Goal: Check status: Check status

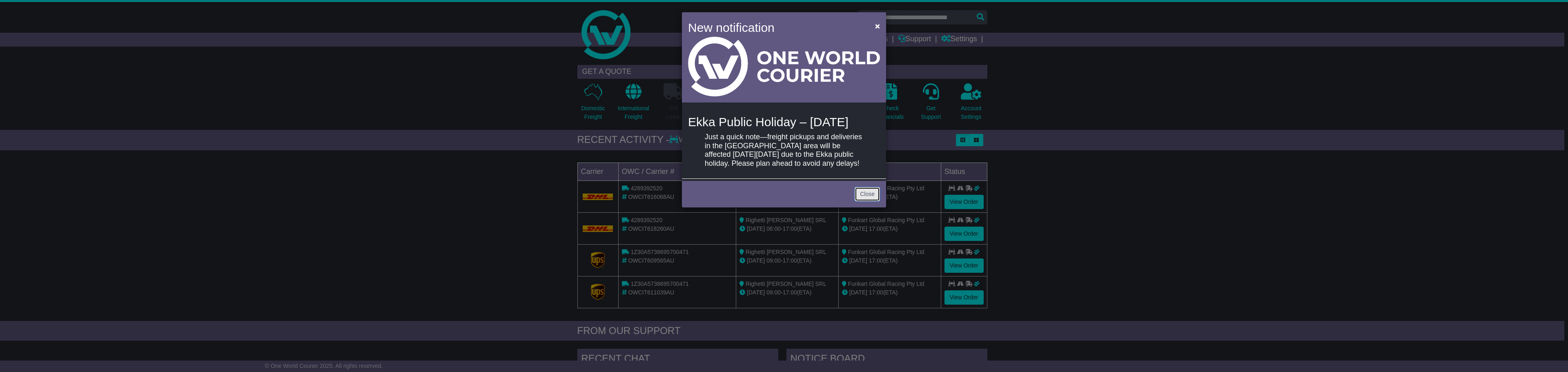
click at [862, 202] on link "Close" at bounding box center [867, 194] width 25 height 14
click at [874, 202] on link "Close" at bounding box center [867, 194] width 25 height 14
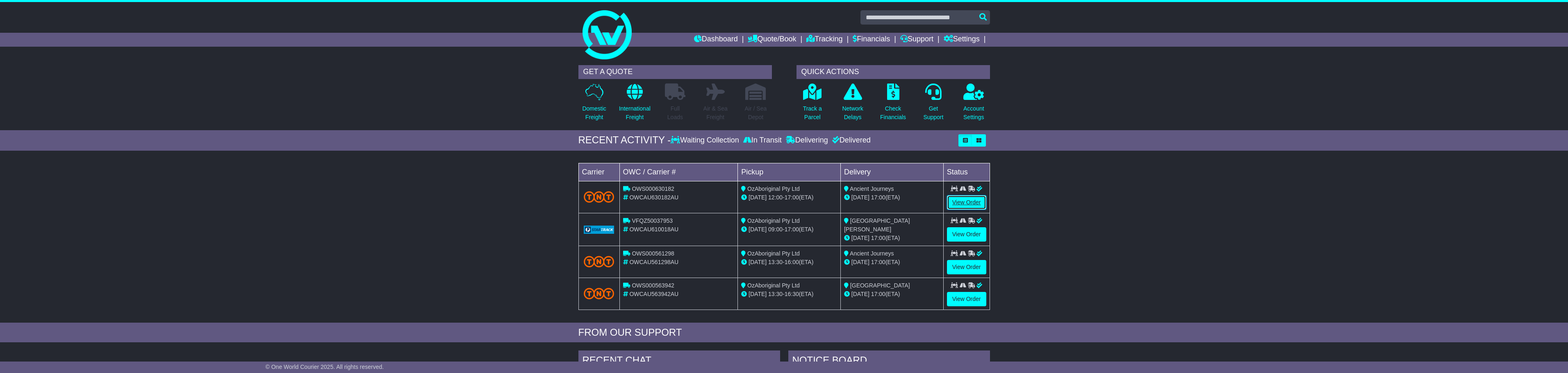
click at [980, 203] on link "View Order" at bounding box center [966, 203] width 39 height 14
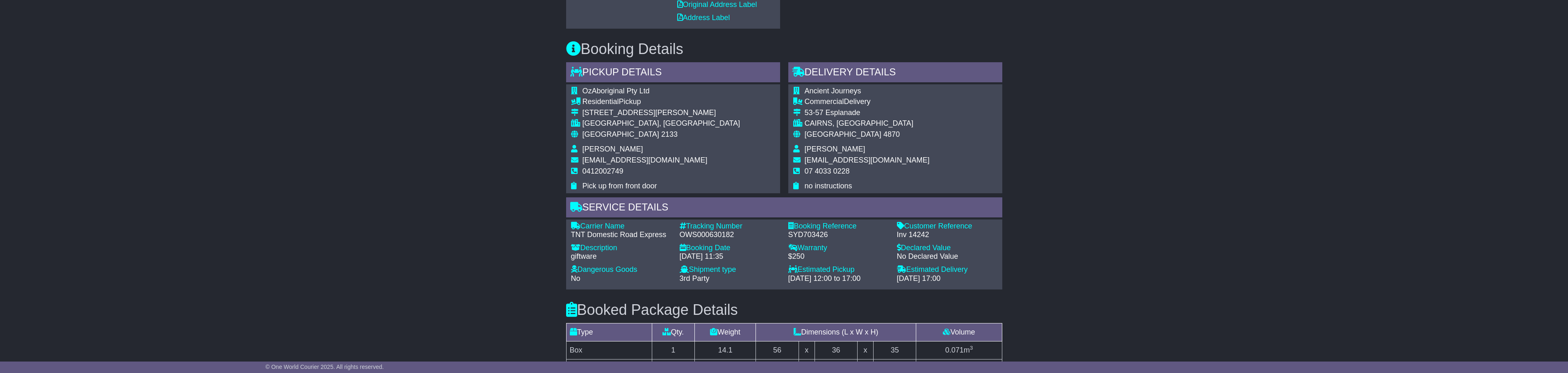
scroll to position [411, 0]
click at [607, 89] on span "OzAboriginal Pty Ltd" at bounding box center [616, 92] width 67 height 8
copy tbody "OzAboriginal Pty Ltd"
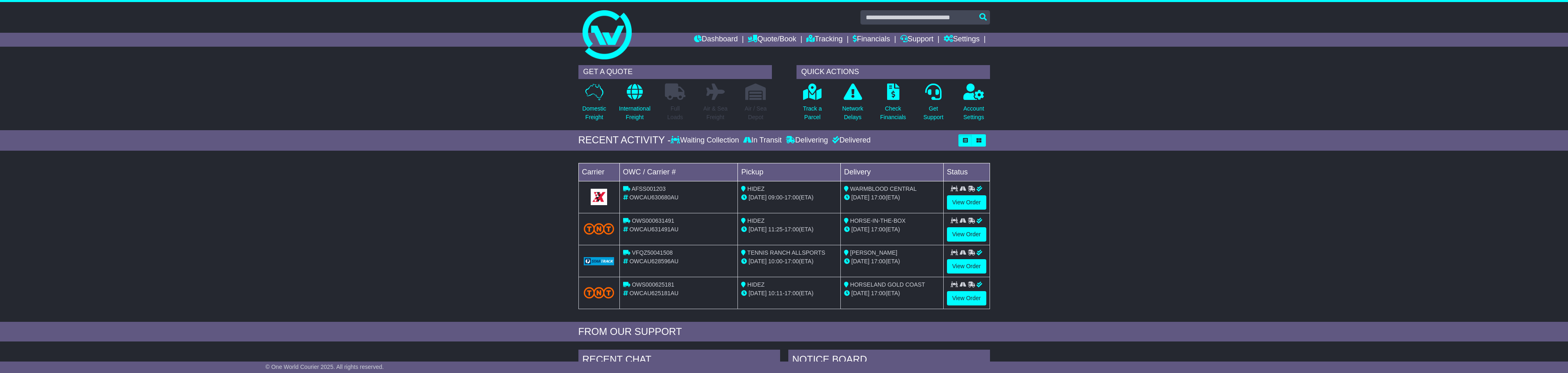
click at [606, 44] on div "Dashboard Quote/Book Domestic International Saved Quotes Drafts Domestic Quote …" at bounding box center [784, 39] width 420 height 14
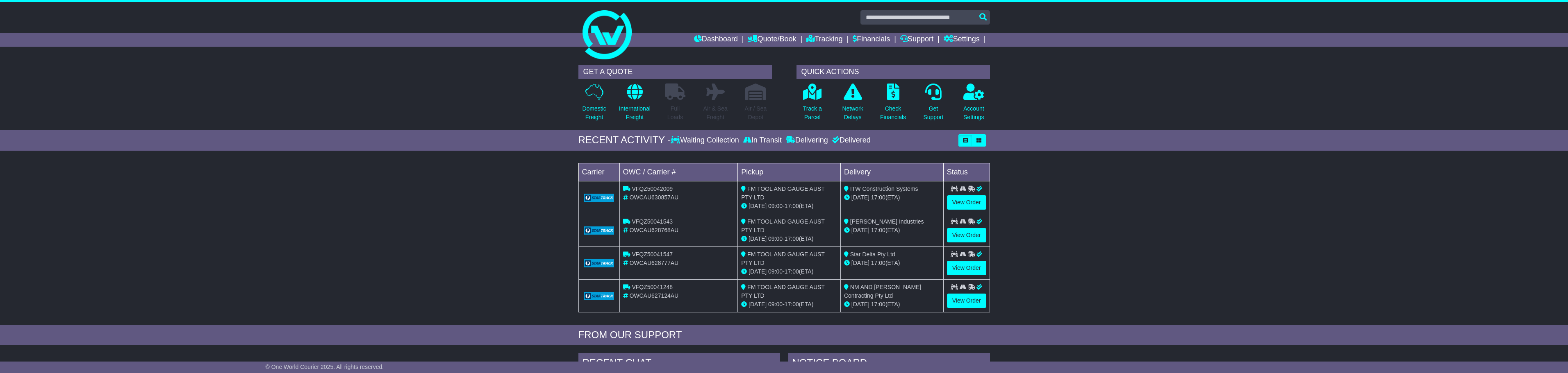
drag, startPoint x: 570, startPoint y: 34, endPoint x: 451, endPoint y: 13, distance: 120.8
click at [570, 34] on div at bounding box center [784, 32] width 1568 height 59
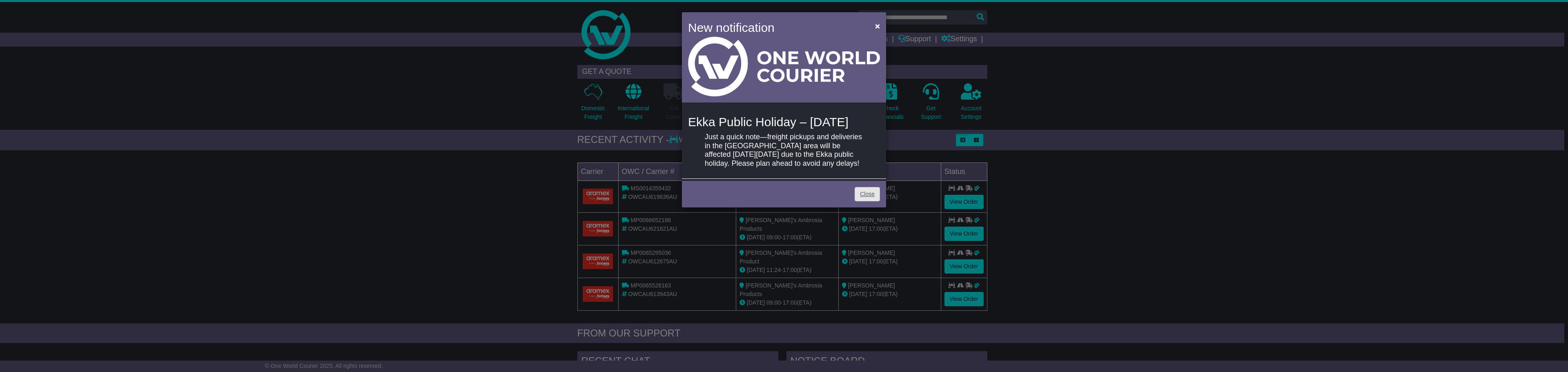
click at [854, 207] on div "Close" at bounding box center [784, 194] width 204 height 29
click at [861, 202] on link "Close" at bounding box center [867, 194] width 25 height 14
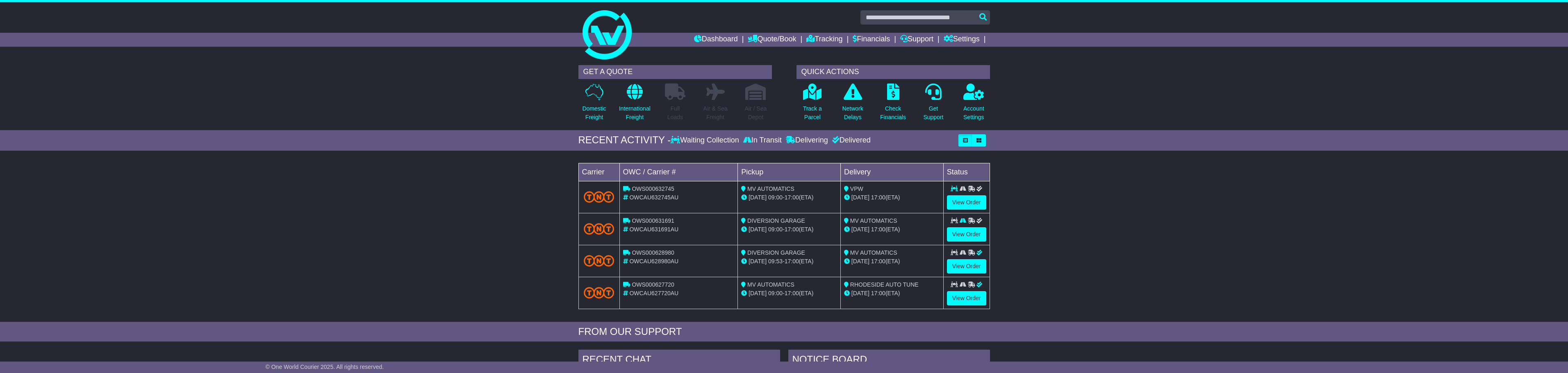
click at [600, 43] on div "Dashboard Quote/Book Domestic International Saved Quotes Drafts Domestic Quote …" at bounding box center [784, 39] width 420 height 14
click at [610, 42] on div "Dashboard Quote/Book Domestic International Saved Quotes Drafts Domestic Quote …" at bounding box center [784, 39] width 420 height 14
